Goal: Task Accomplishment & Management: Use online tool/utility

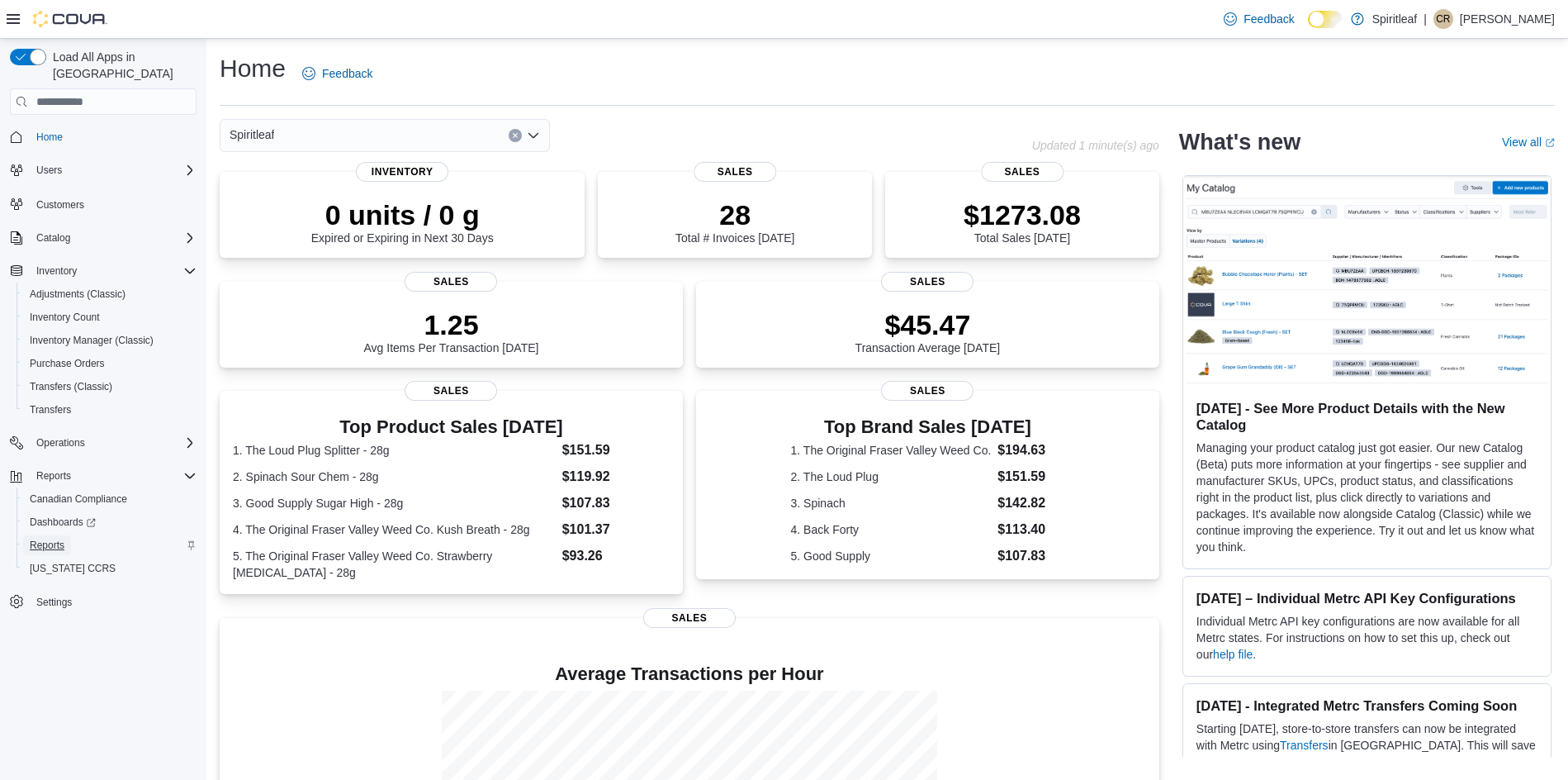
click at [54, 539] on span "Reports" at bounding box center [47, 545] width 34 height 14
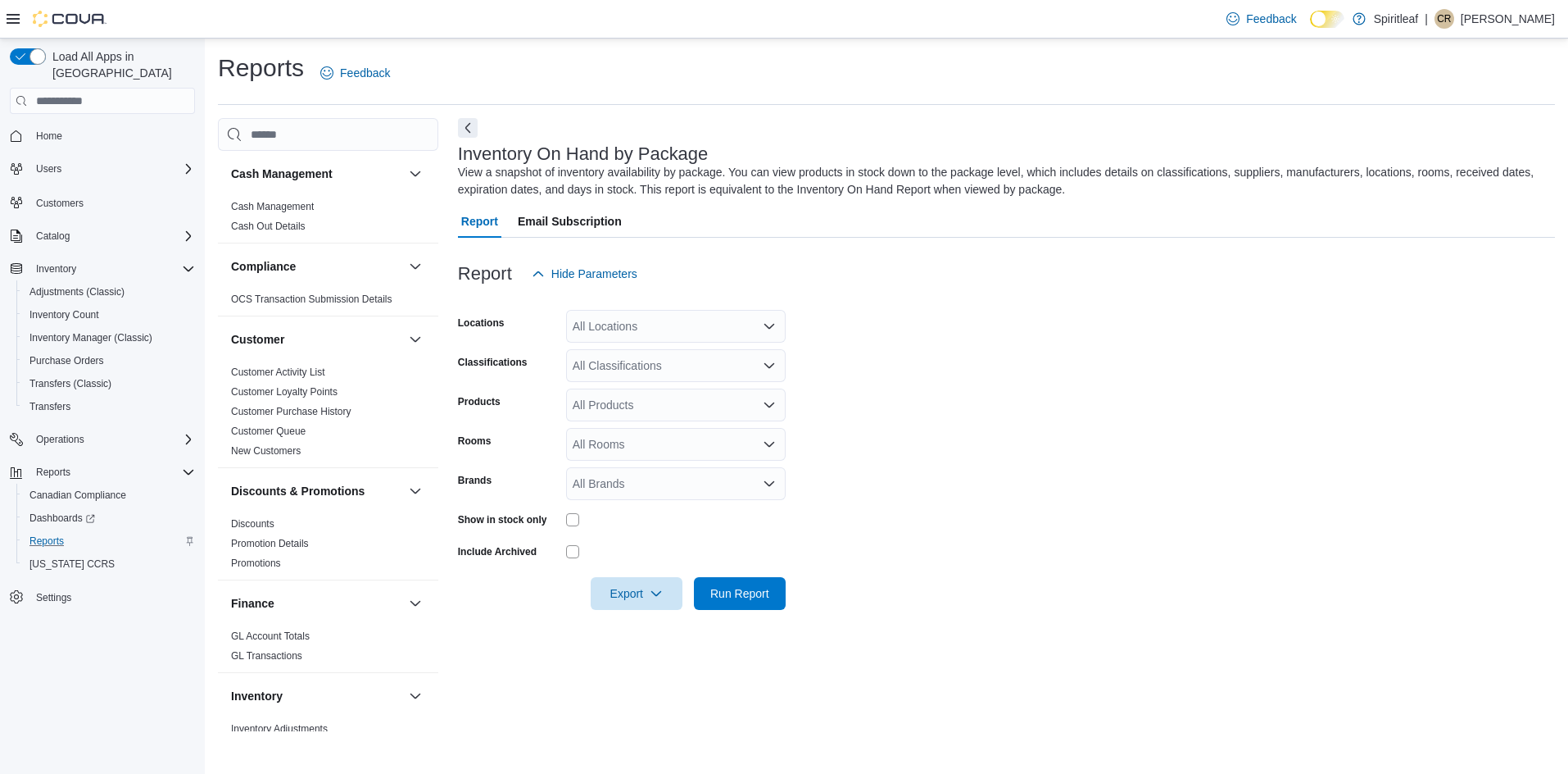
click at [576, 325] on div "All Locations" at bounding box center [675, 326] width 220 height 33
type input "***"
click at [686, 361] on span "596 - Spiritleaf Ottawa St Sunrise (Kitchener)" at bounding box center [740, 354] width 229 height 16
click at [1032, 438] on form "Locations 596 - Spiritleaf Ottawa St Sunrise (Kitchener) Classifications All Cl…" at bounding box center [1006, 449] width 1096 height 319
click at [584, 360] on div "All Classifications" at bounding box center [675, 365] width 220 height 33
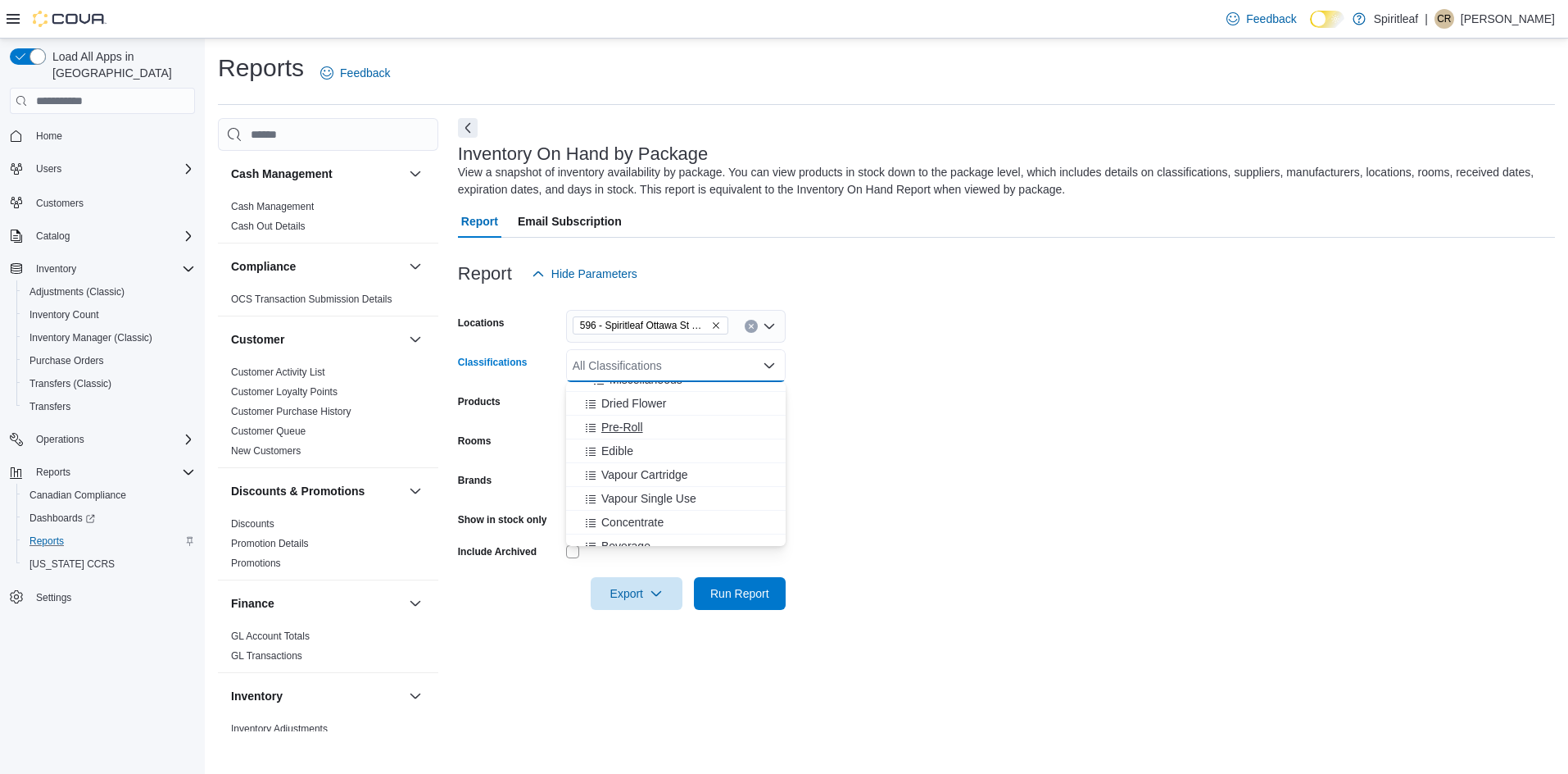
scroll to position [327, 0]
click at [658, 457] on button "Vapour Cartridge" at bounding box center [675, 446] width 220 height 23
click at [658, 457] on button "Vapour Single Use" at bounding box center [675, 446] width 220 height 23
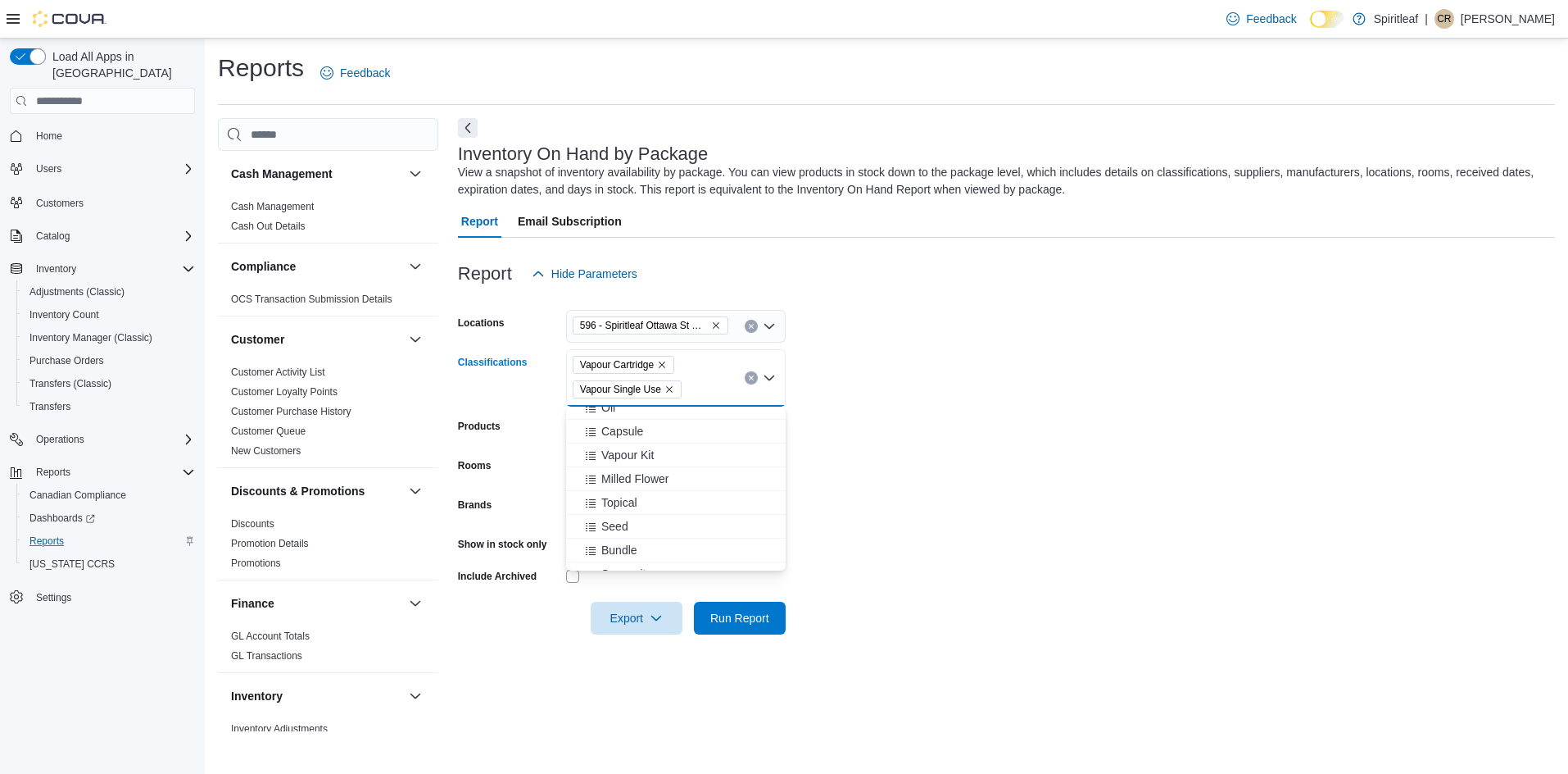
scroll to position [491, 0]
click at [646, 428] on span "Vapour Kit" at bounding box center [628, 425] width 52 height 16
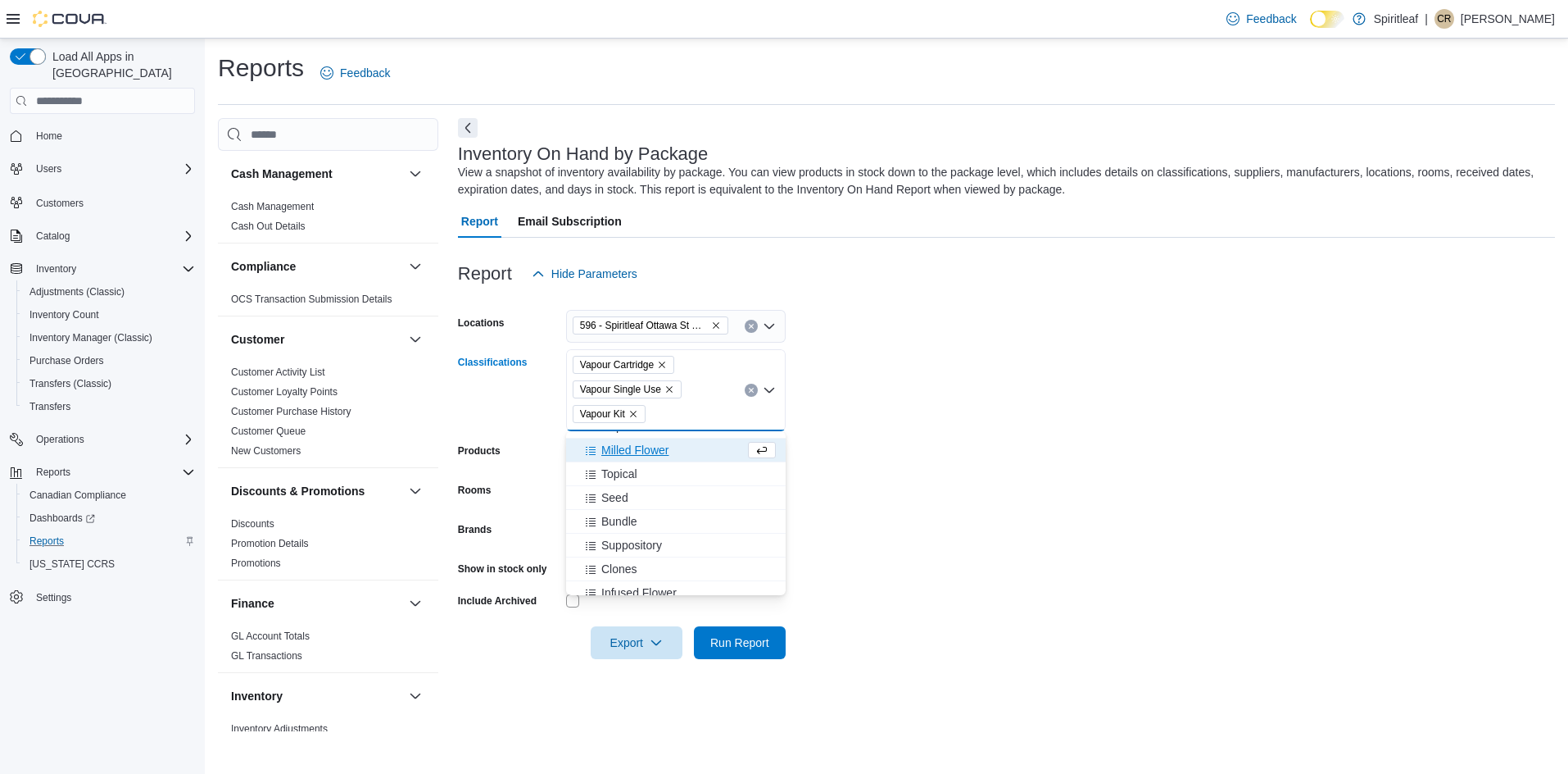
click at [938, 419] on form "Locations 596 - Spiritleaf Ottawa St Sunrise (Kitchener) Classifications Vapour…" at bounding box center [1006, 474] width 1096 height 369
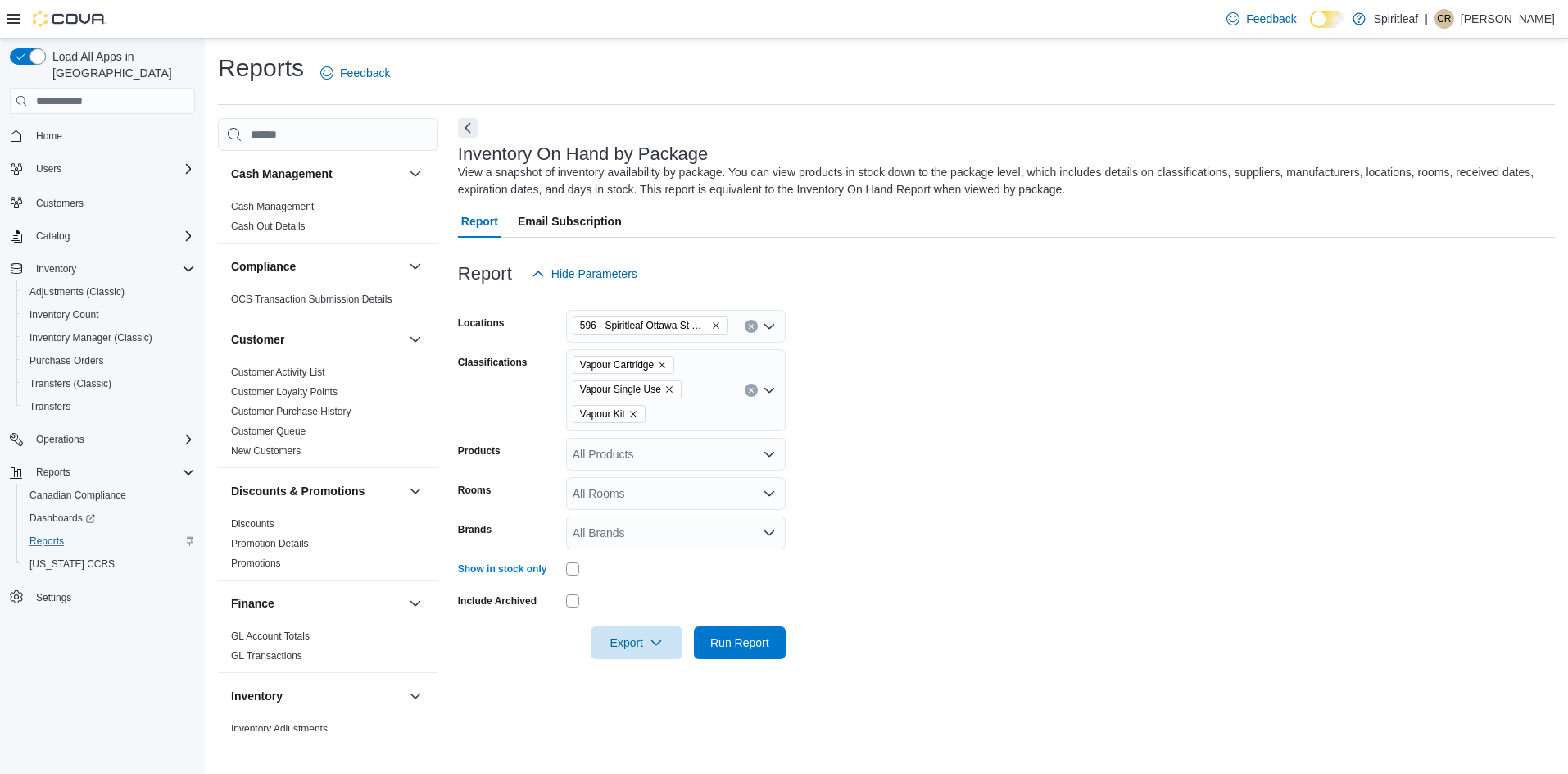
click at [604, 490] on div "All Rooms" at bounding box center [675, 493] width 220 height 33
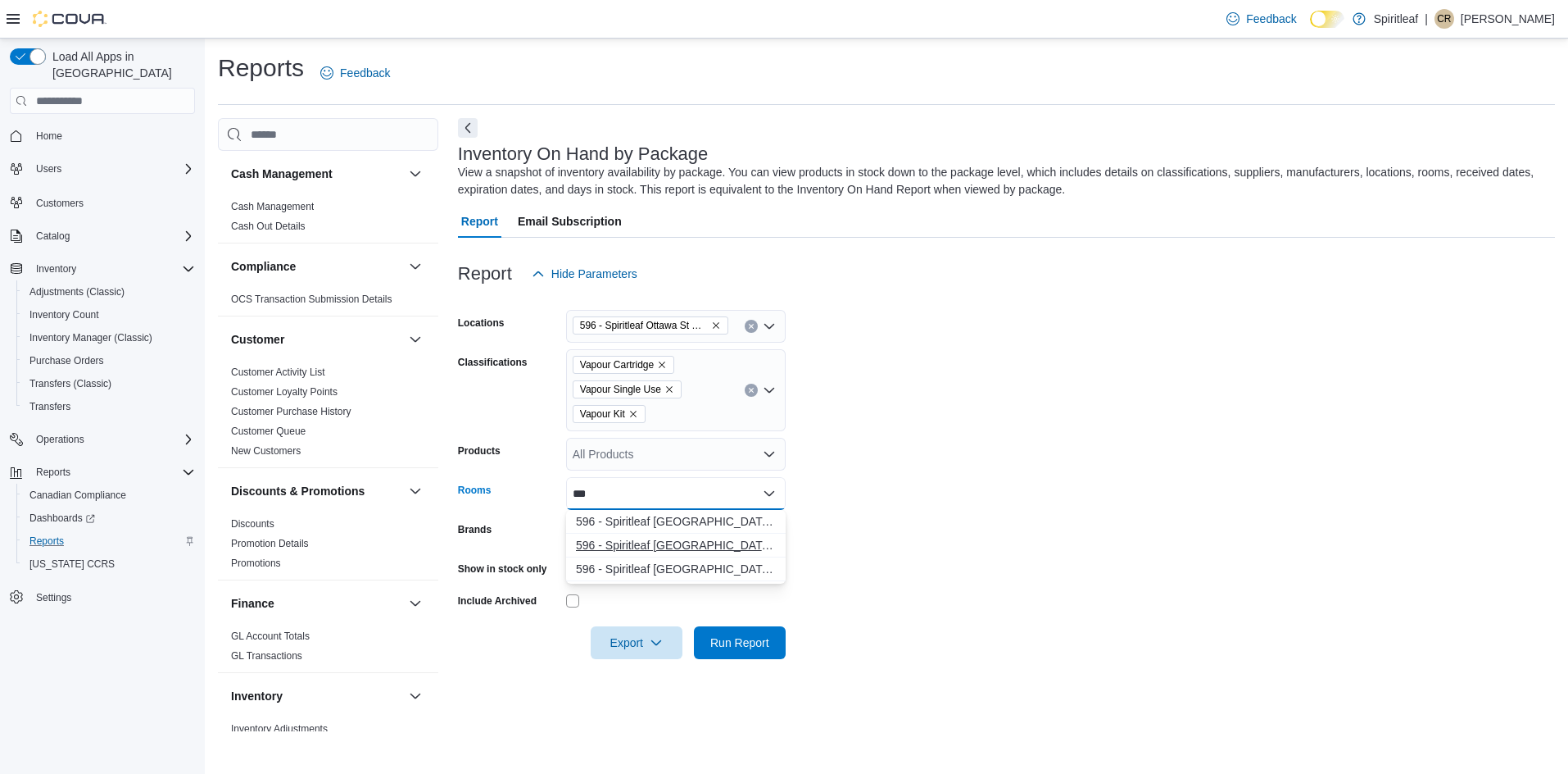
type input "***"
click at [628, 545] on span "596 - Spiritleaf Ottawa St Sunrise (Kitchener) - Front Room" at bounding box center [675, 544] width 200 height 16
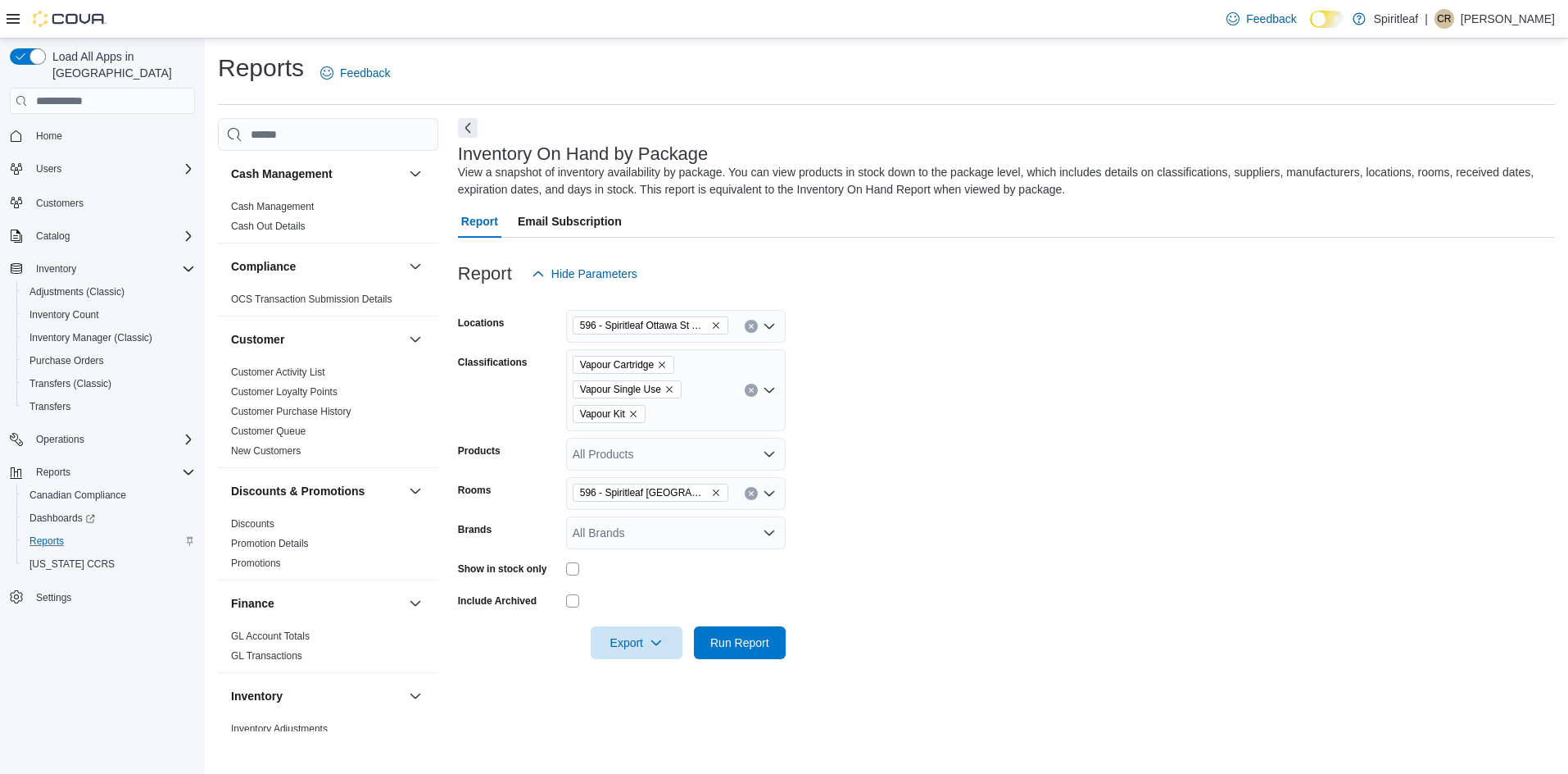
click at [1000, 488] on form "Locations 596 - Spiritleaf Ottawa St Sunrise (Kitchener) Classifications Vapour…" at bounding box center [1006, 474] width 1096 height 369
click at [647, 644] on span "Export" at bounding box center [637, 641] width 72 height 33
click at [635, 552] on button "Export to Excel" at bounding box center [639, 544] width 93 height 33
